Goal: Check status

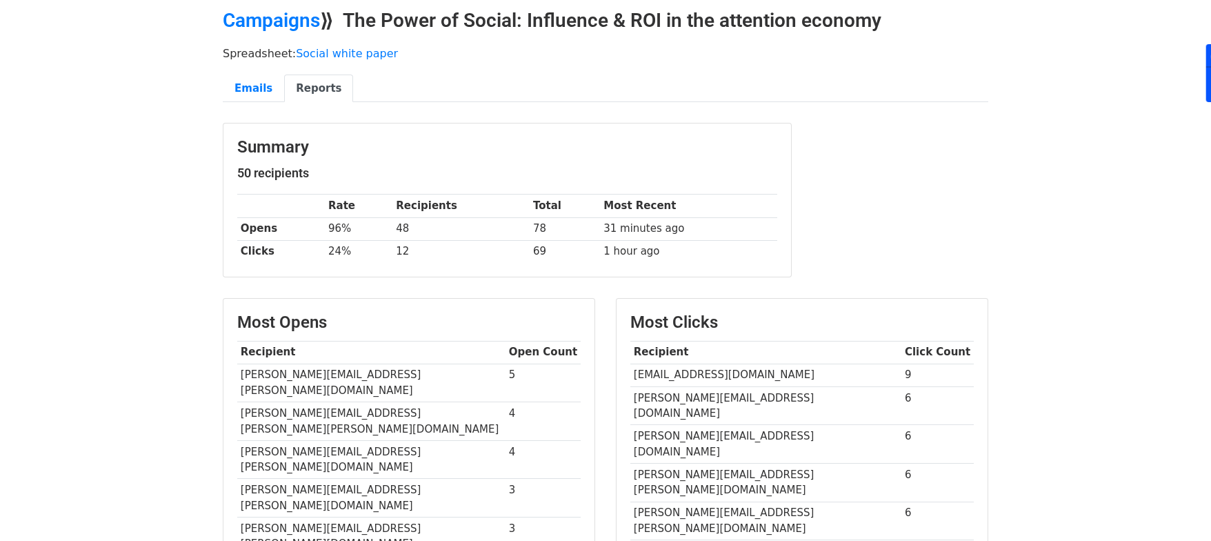
scroll to position [56, 0]
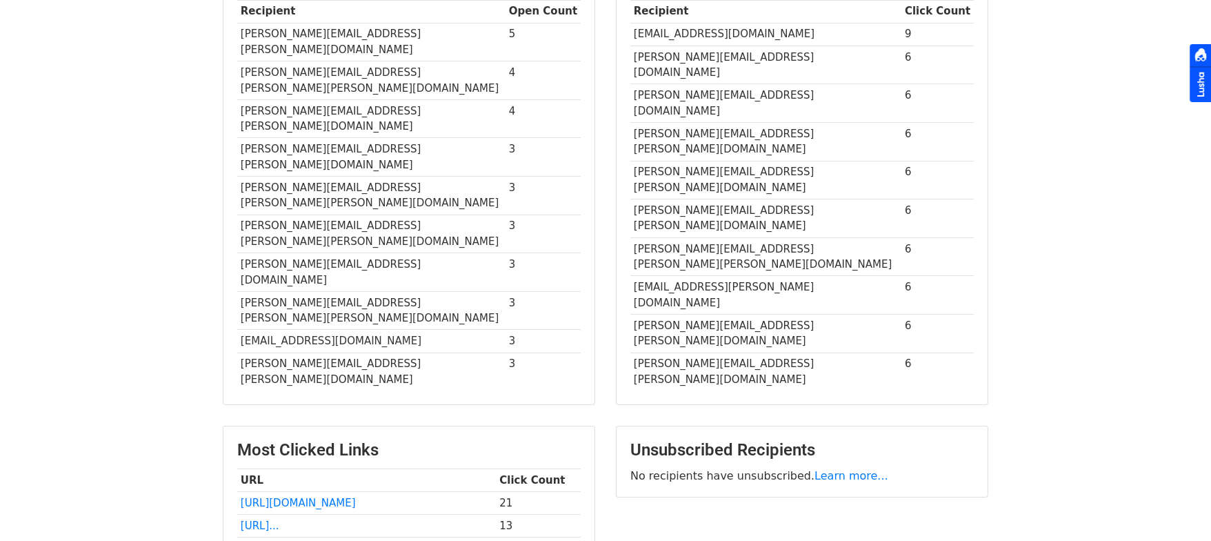
scroll to position [397, 0]
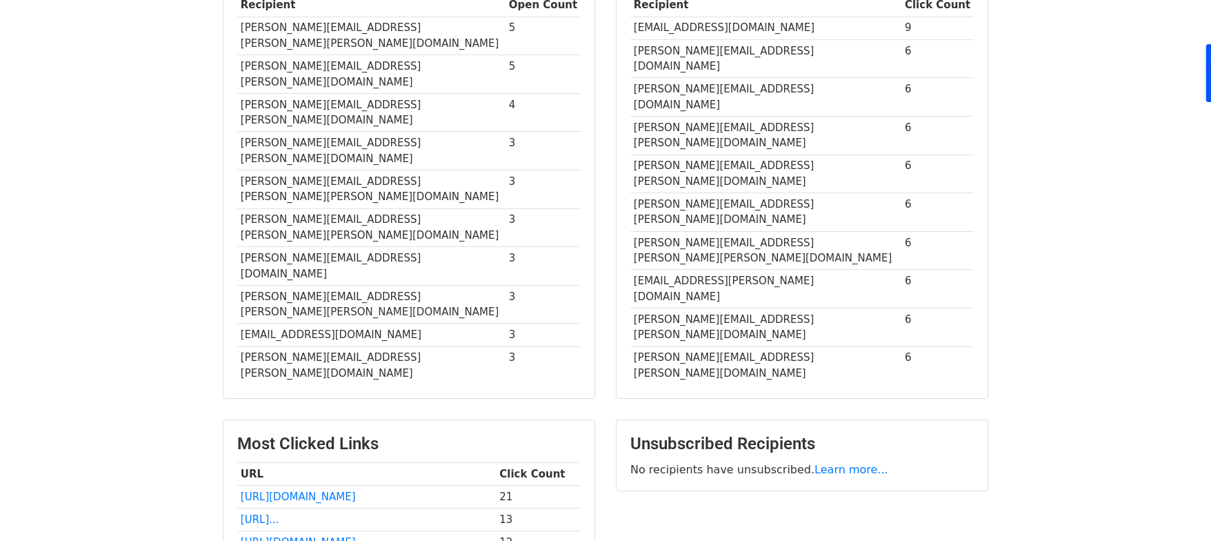
scroll to position [460, 0]
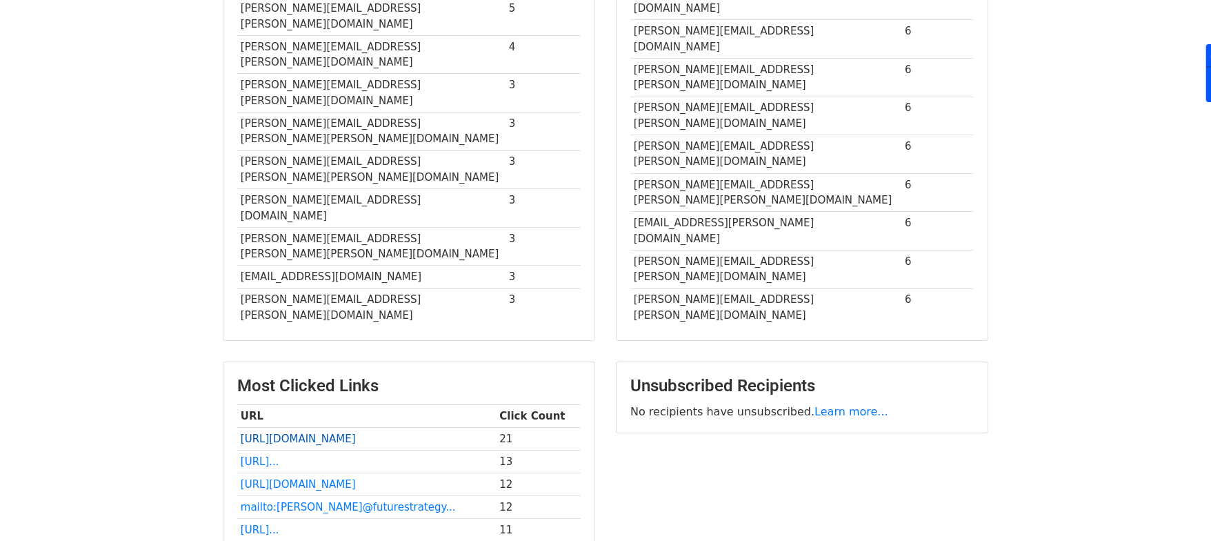
click at [304, 432] on link "[URL][DOMAIN_NAME]" at bounding box center [298, 438] width 115 height 12
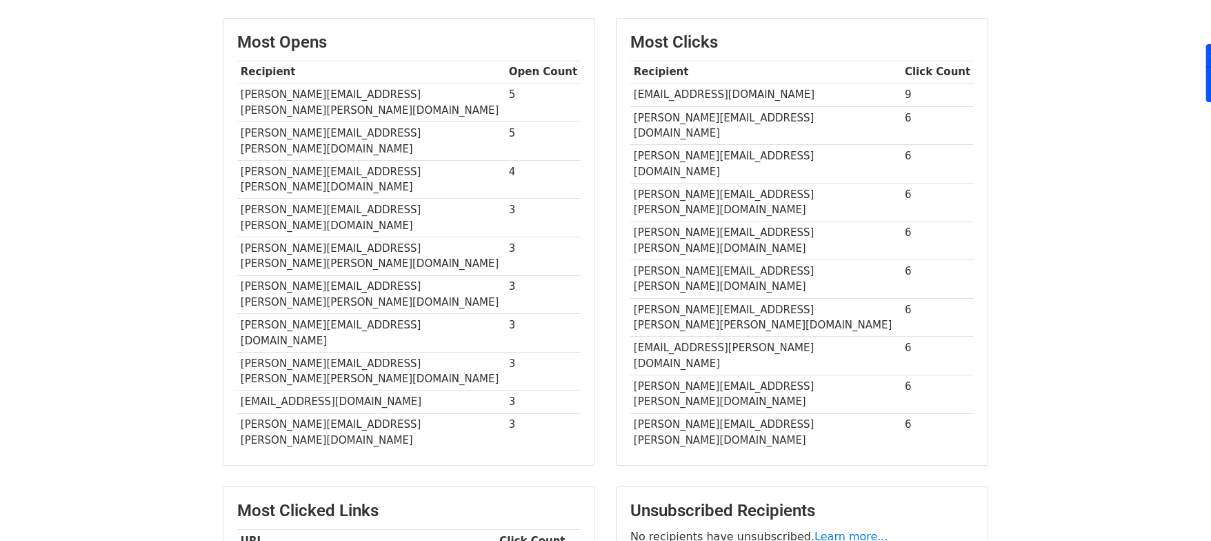
scroll to position [314, 0]
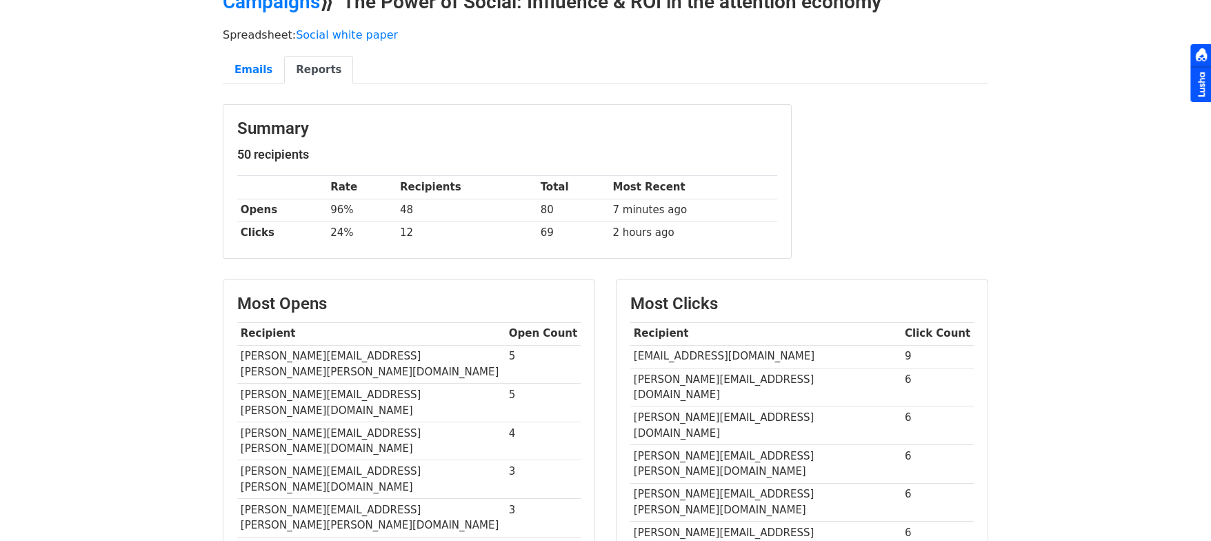
scroll to position [70, 0]
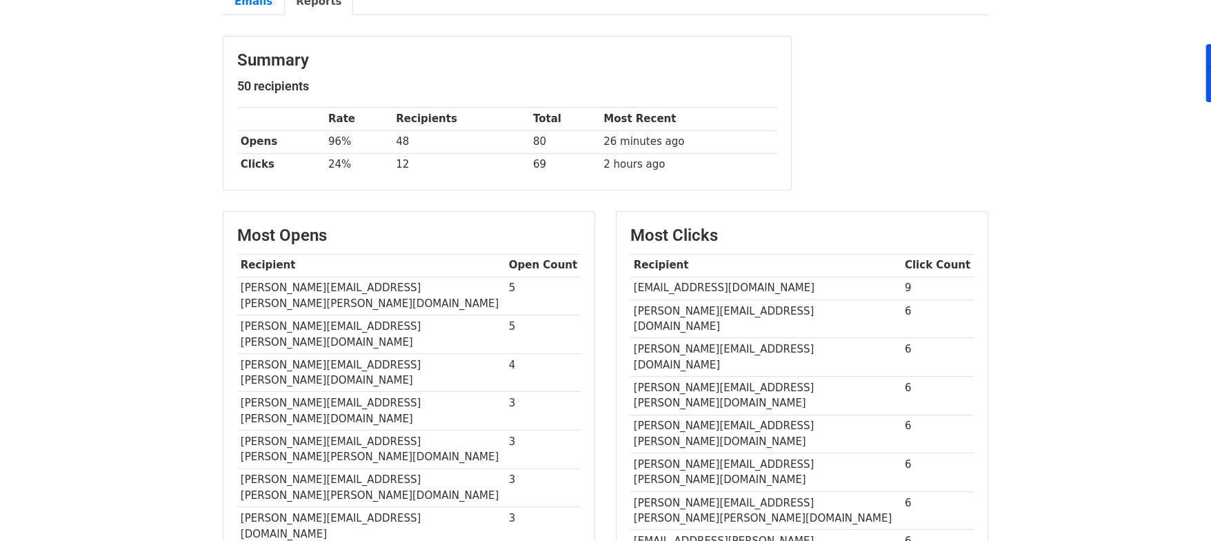
scroll to position [68, 0]
